Goal: Find specific page/section: Find specific page/section

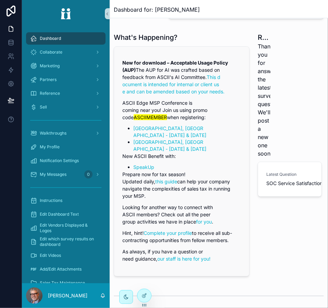
scroll to position [103, 0]
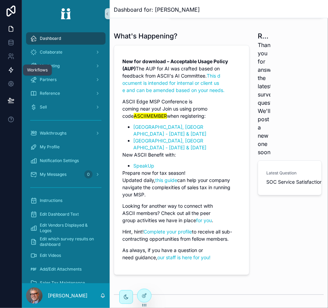
click at [10, 71] on icon at bounding box center [11, 70] width 4 height 5
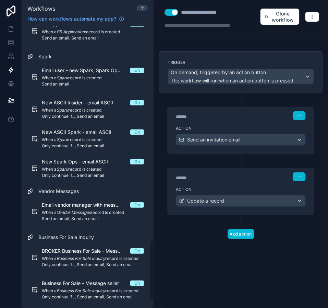
scroll to position [1029, 0]
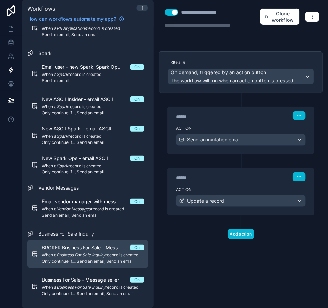
click at [94, 250] on span "BROKER Business For Sale - Message seller" at bounding box center [86, 247] width 88 height 7
